Goal: Check status

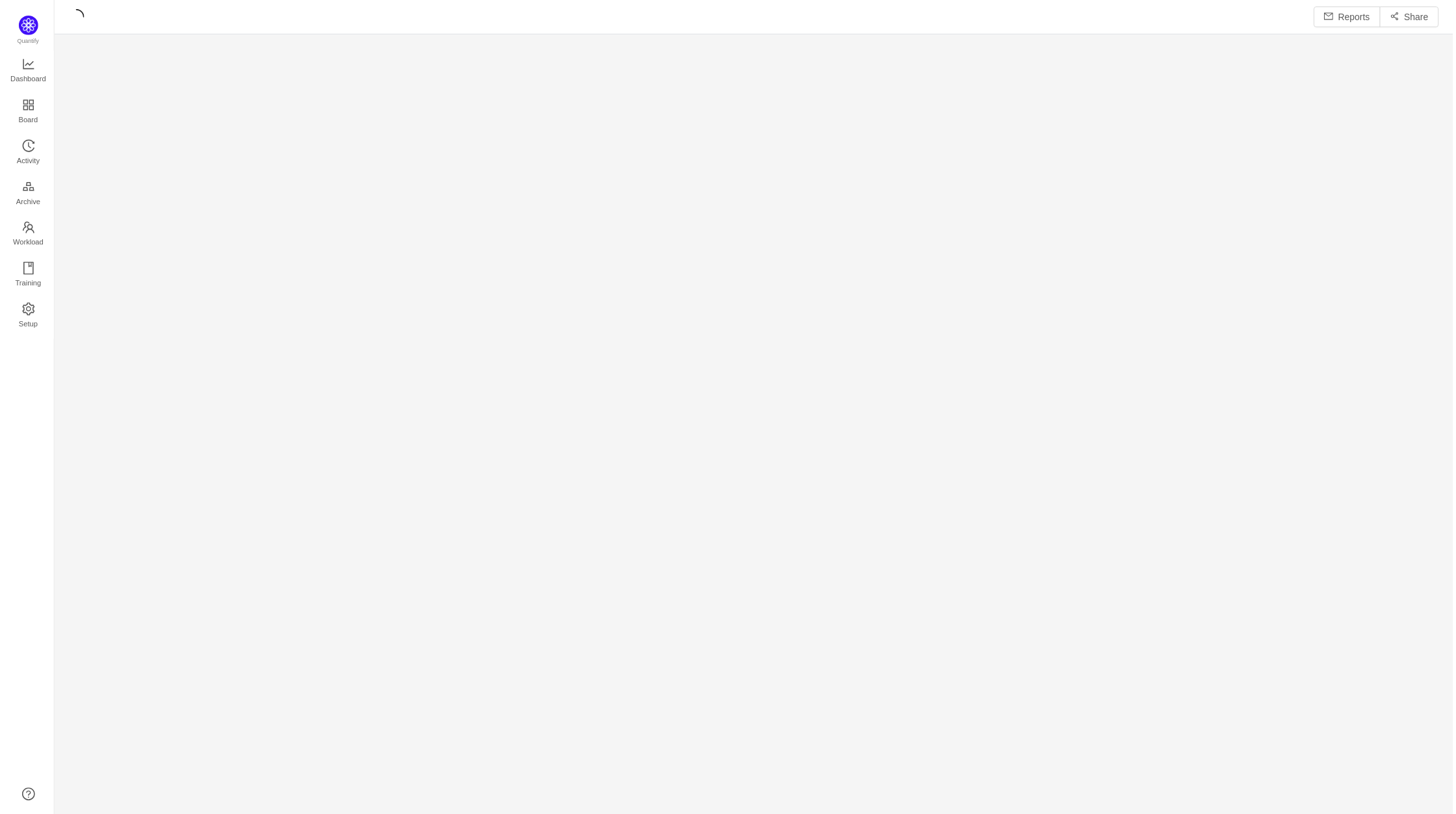
scroll to position [798, 1375]
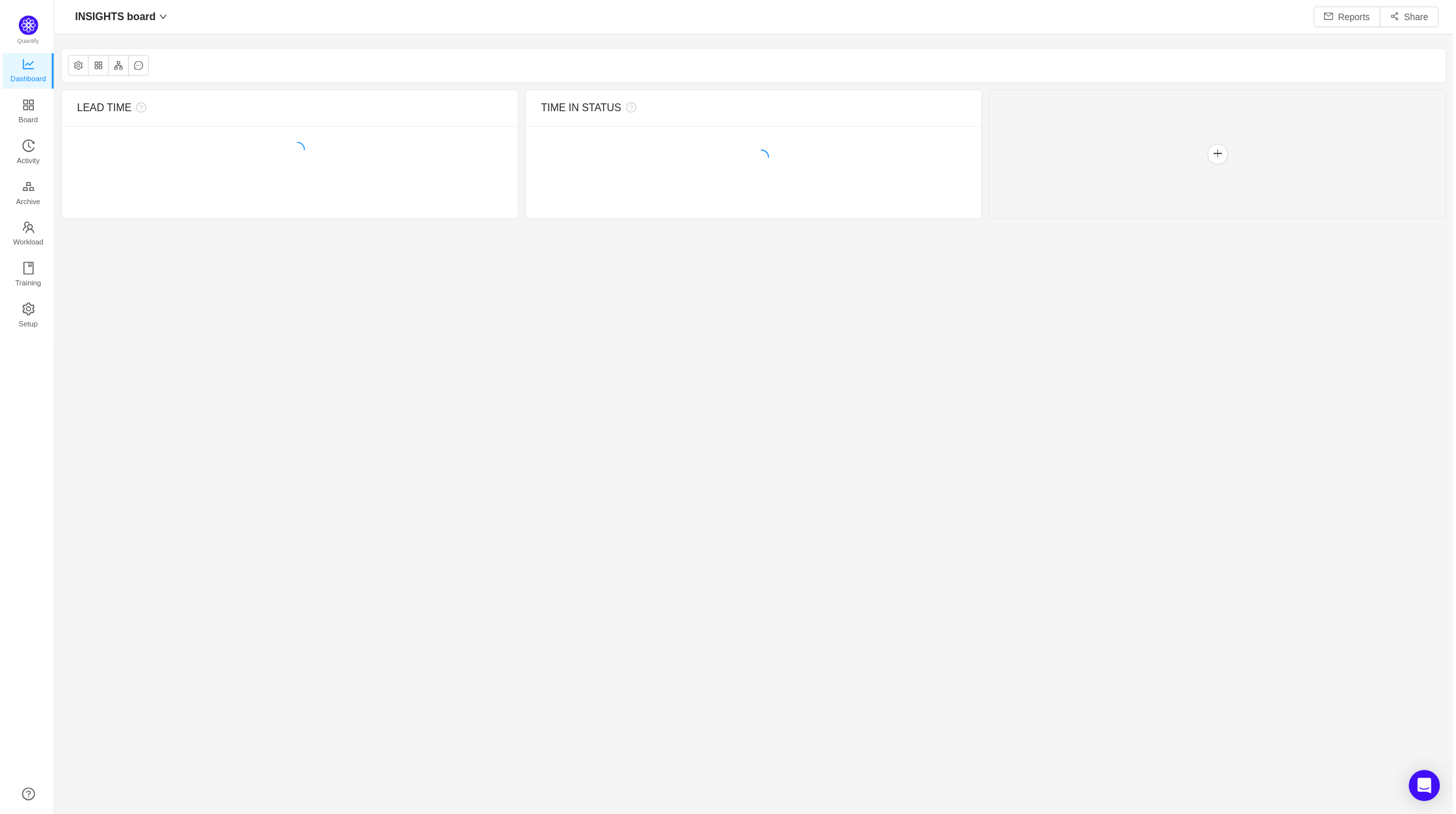
scroll to position [795, 1375]
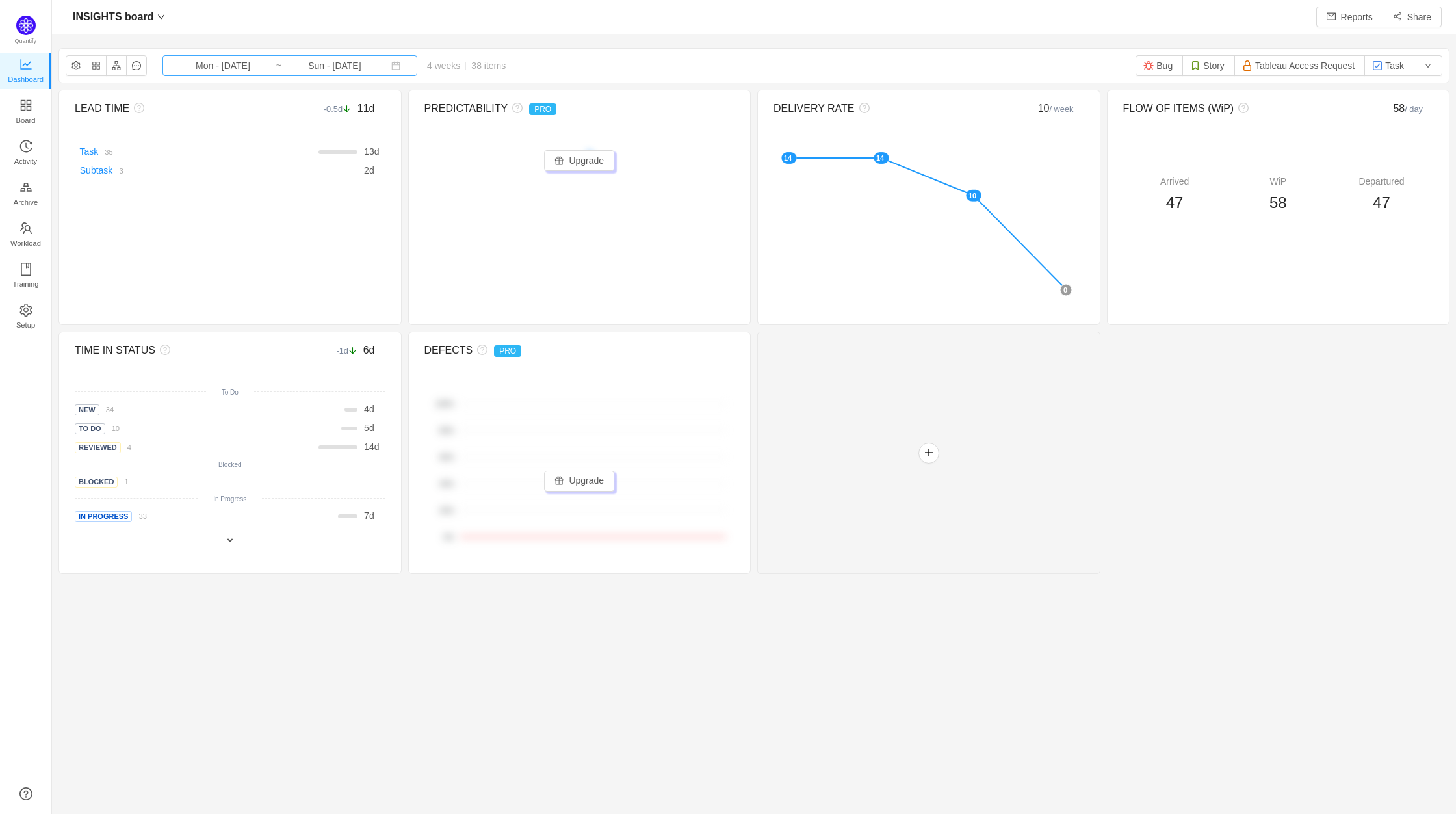
click at [236, 62] on input "Mon - [DATE]" at bounding box center [223, 65] width 106 height 14
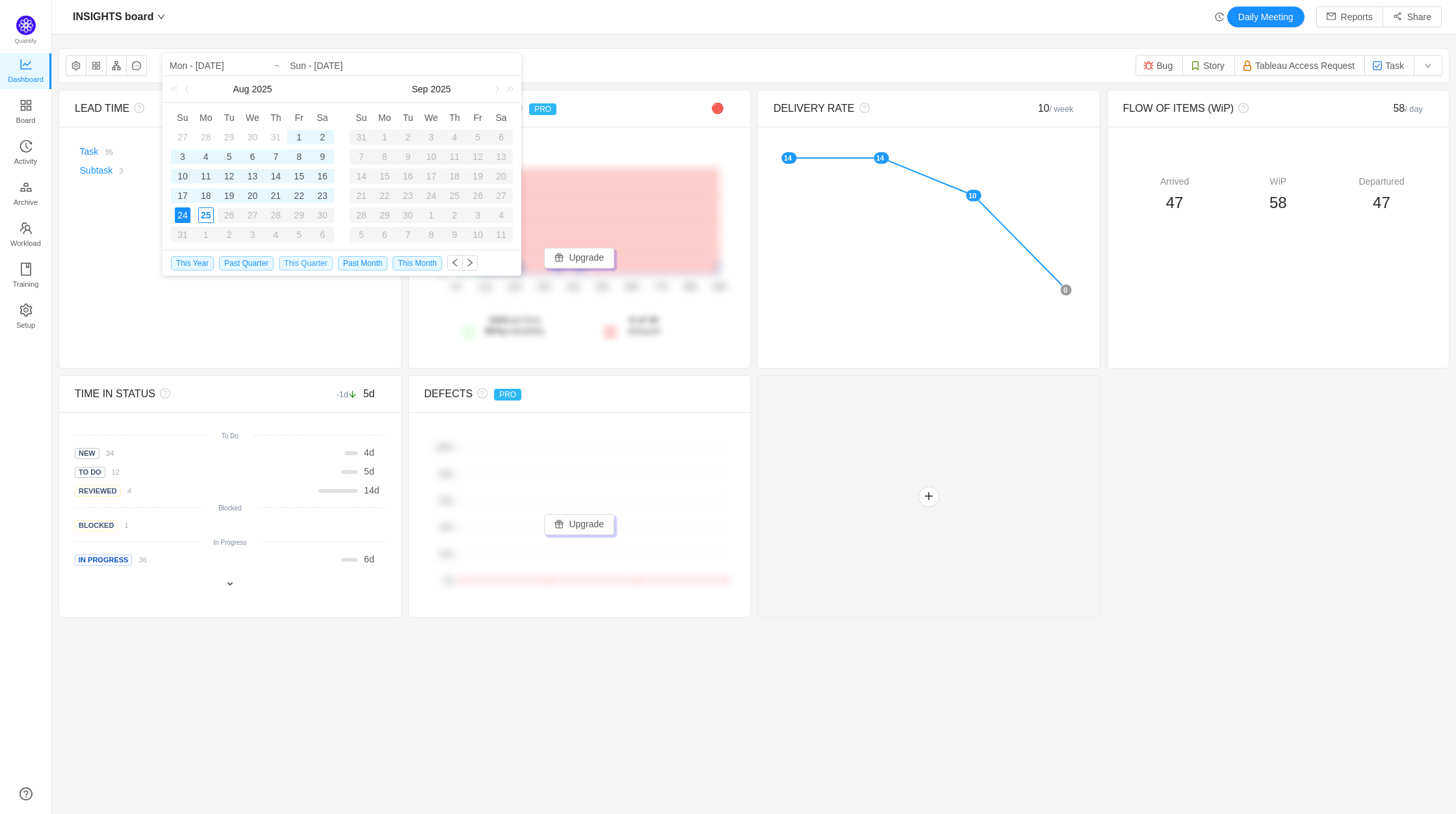
click at [297, 259] on span "This Quarter" at bounding box center [306, 263] width 54 height 14
type input "Tue - [DATE]"
type input "Sun - [DATE]"
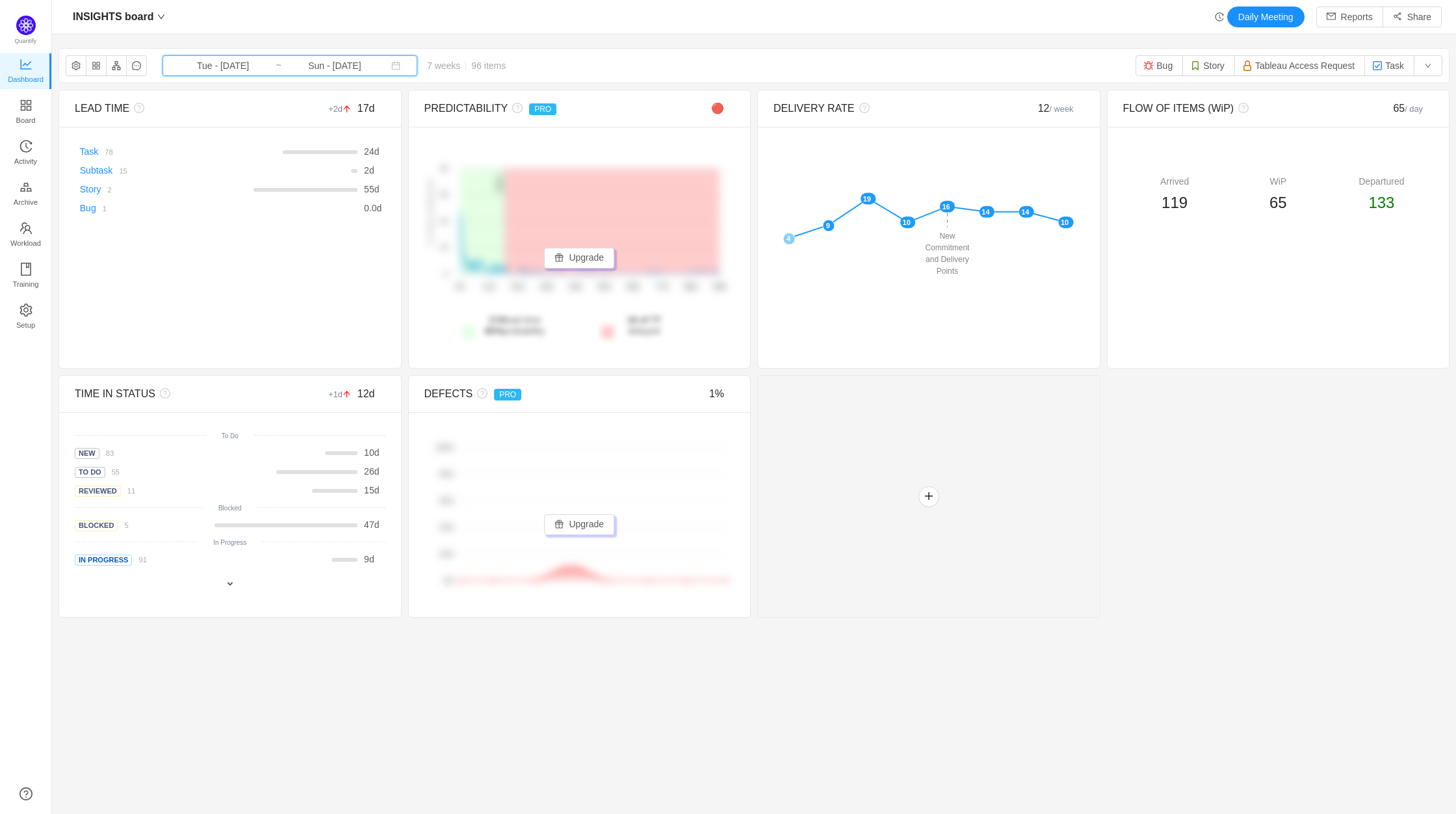
click at [268, 62] on span "Tue - [DATE] ~ Sun - [DATE]" at bounding box center [290, 66] width 254 height 21
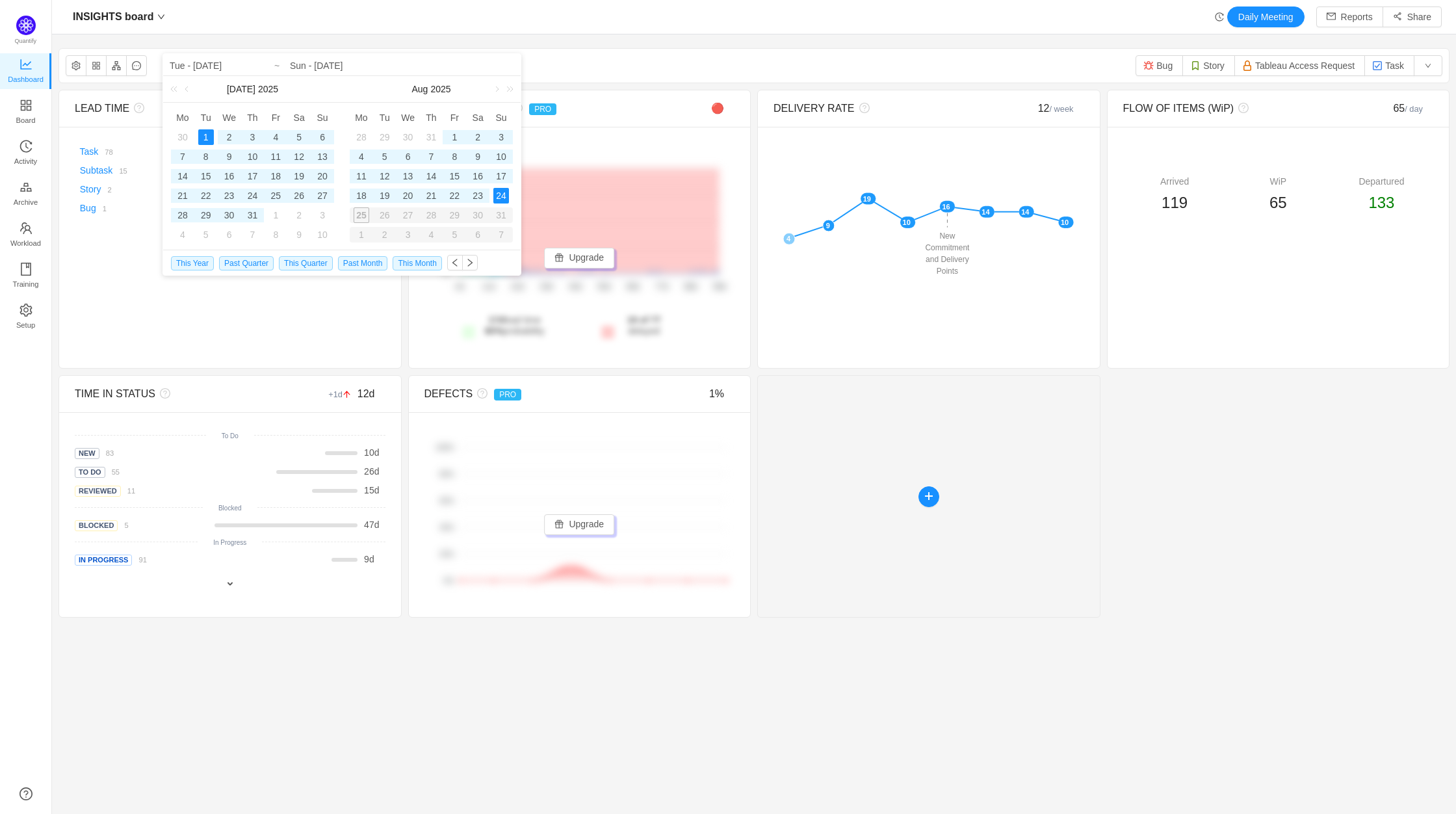
click at [851, 521] on div at bounding box center [929, 497] width 343 height 242
